Goal: Check status

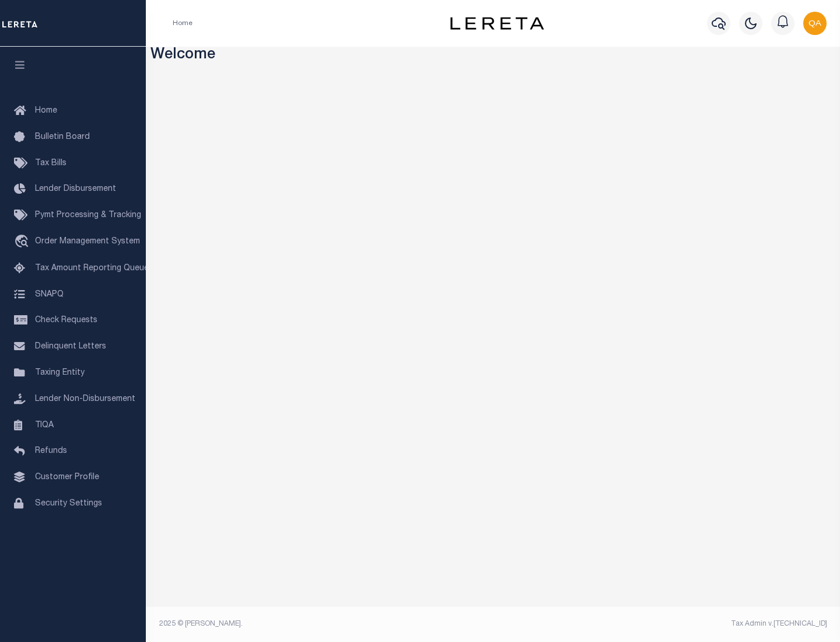
click at [73, 320] on span "Check Requests" at bounding box center [66, 320] width 62 height 8
select select "50"
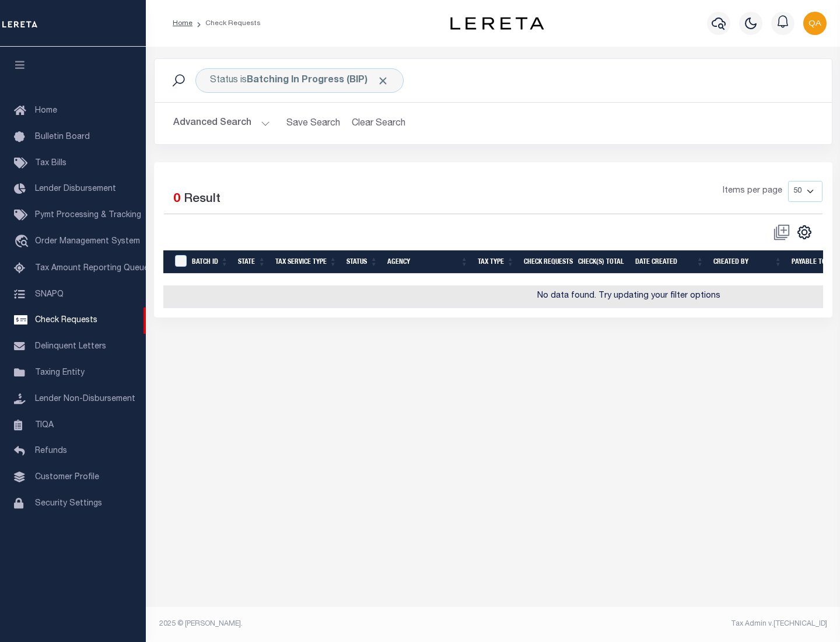
click at [383, 80] on span "Click to Remove" at bounding box center [383, 81] width 12 height 12
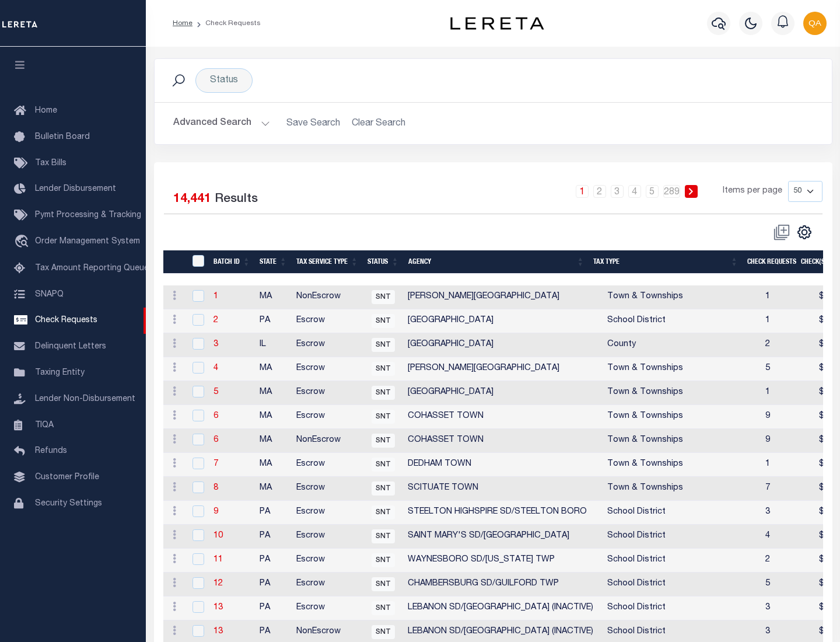
scroll to position [562, 0]
